Goal: Task Accomplishment & Management: Manage account settings

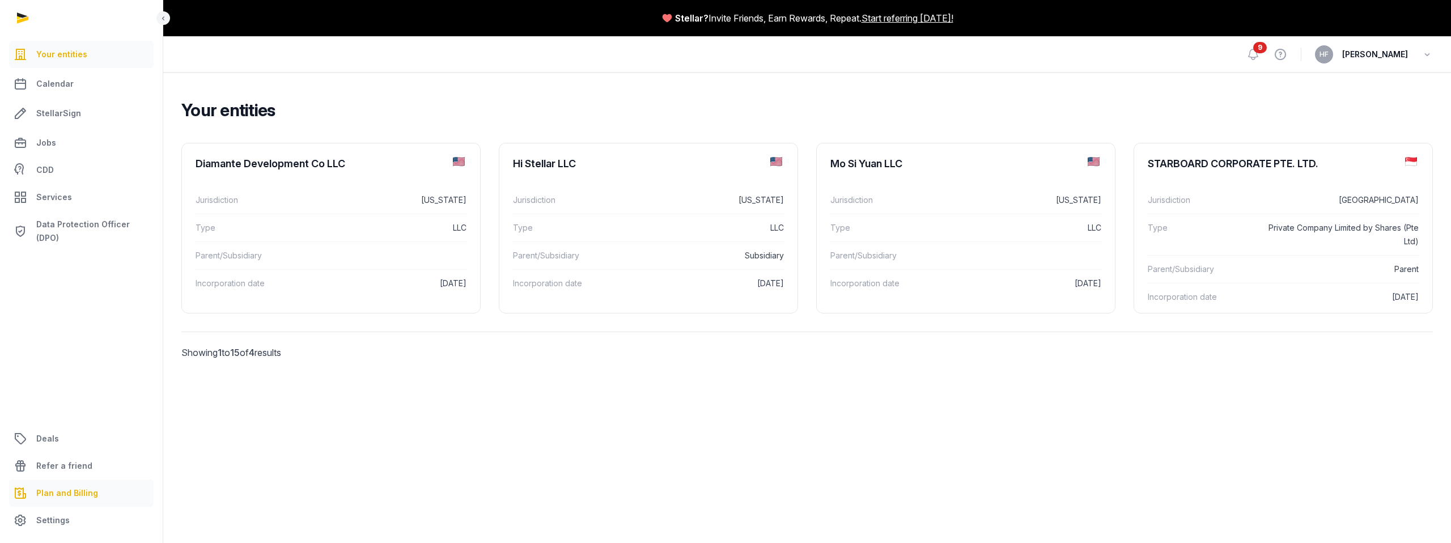
click at [75, 494] on span "Plan and Billing" at bounding box center [67, 493] width 62 height 14
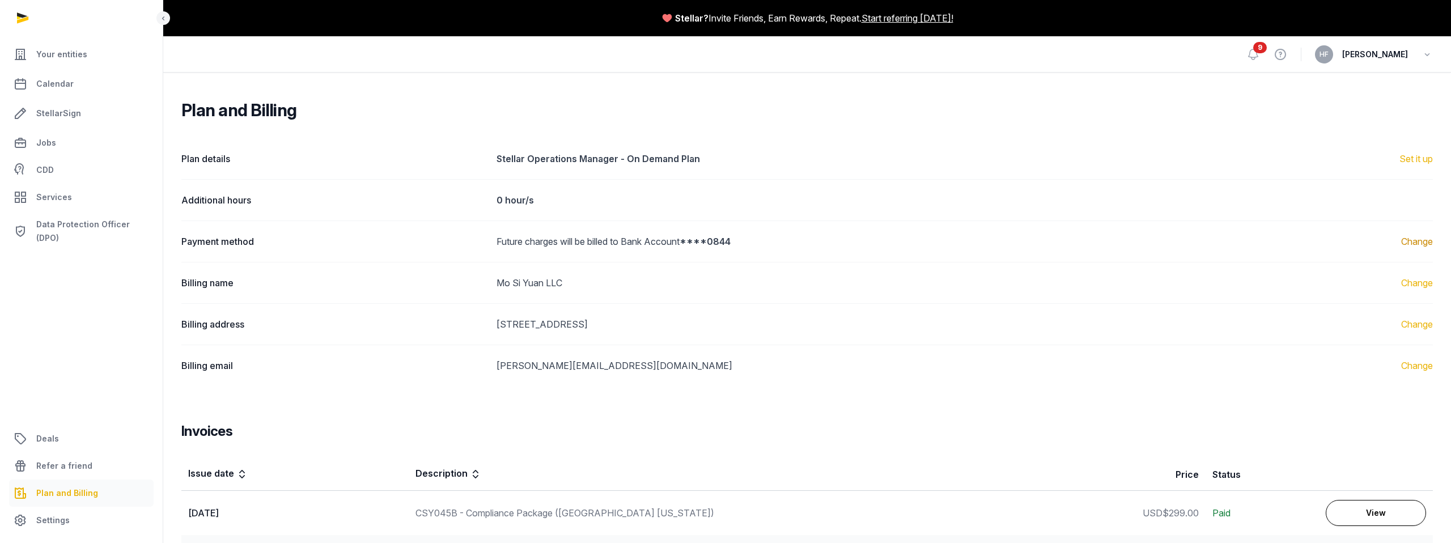
click at [1420, 240] on link "Change" at bounding box center [1418, 242] width 32 height 14
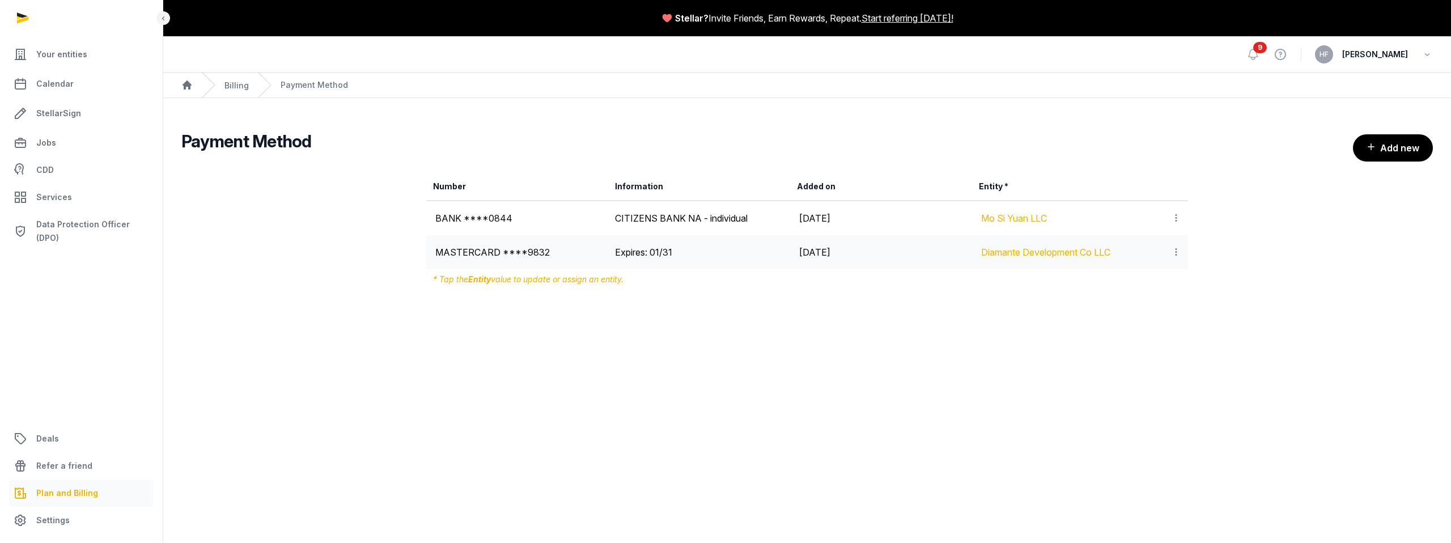
click at [1176, 254] on icon at bounding box center [1176, 252] width 10 height 12
click at [1167, 301] on div "Delete" at bounding box center [1136, 305] width 91 height 23
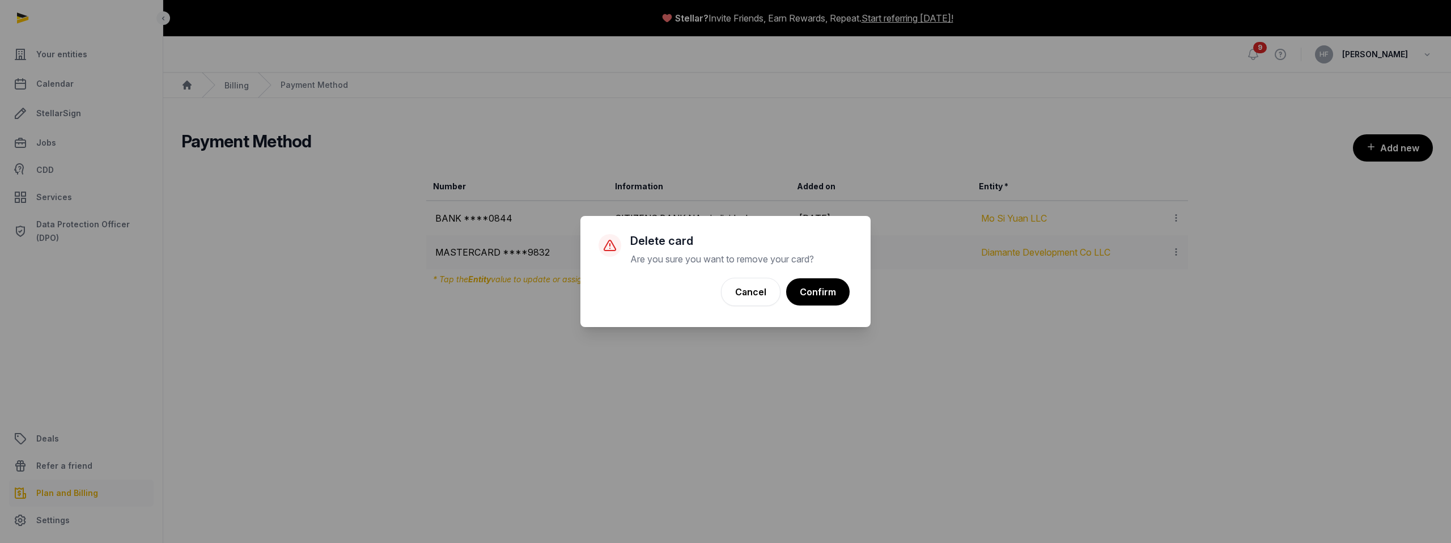
click at [833, 288] on button "Confirm" at bounding box center [818, 291] width 64 height 27
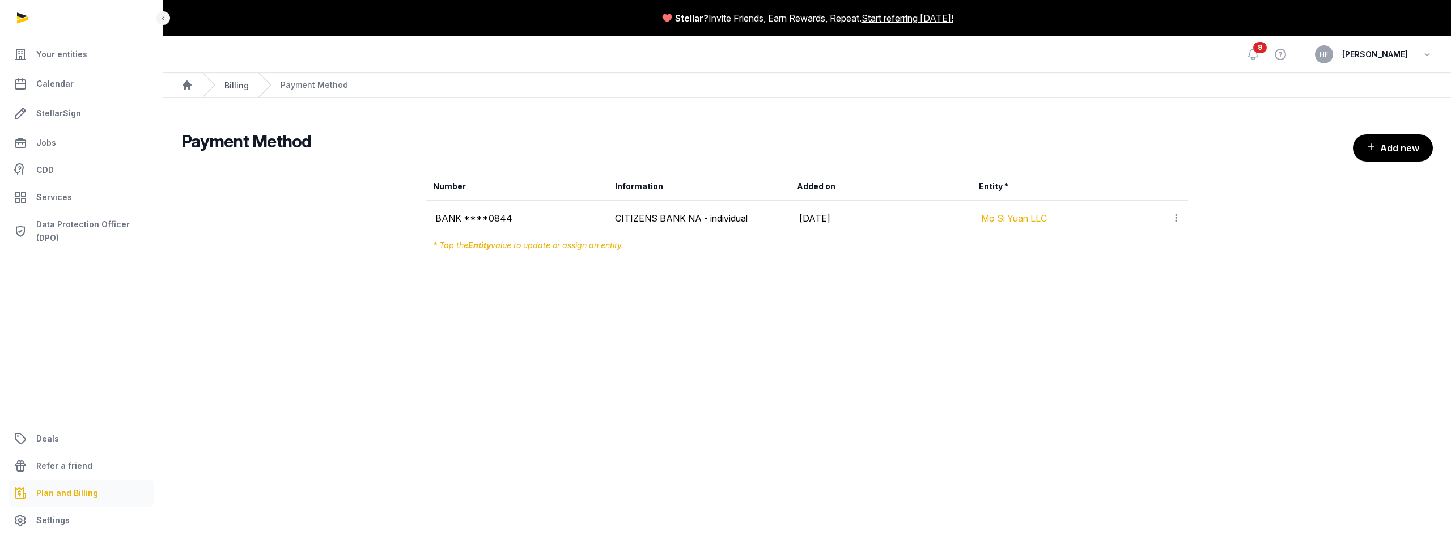
click at [239, 88] on link "Billing" at bounding box center [237, 86] width 24 height 10
